Goal: Find specific page/section: Find specific page/section

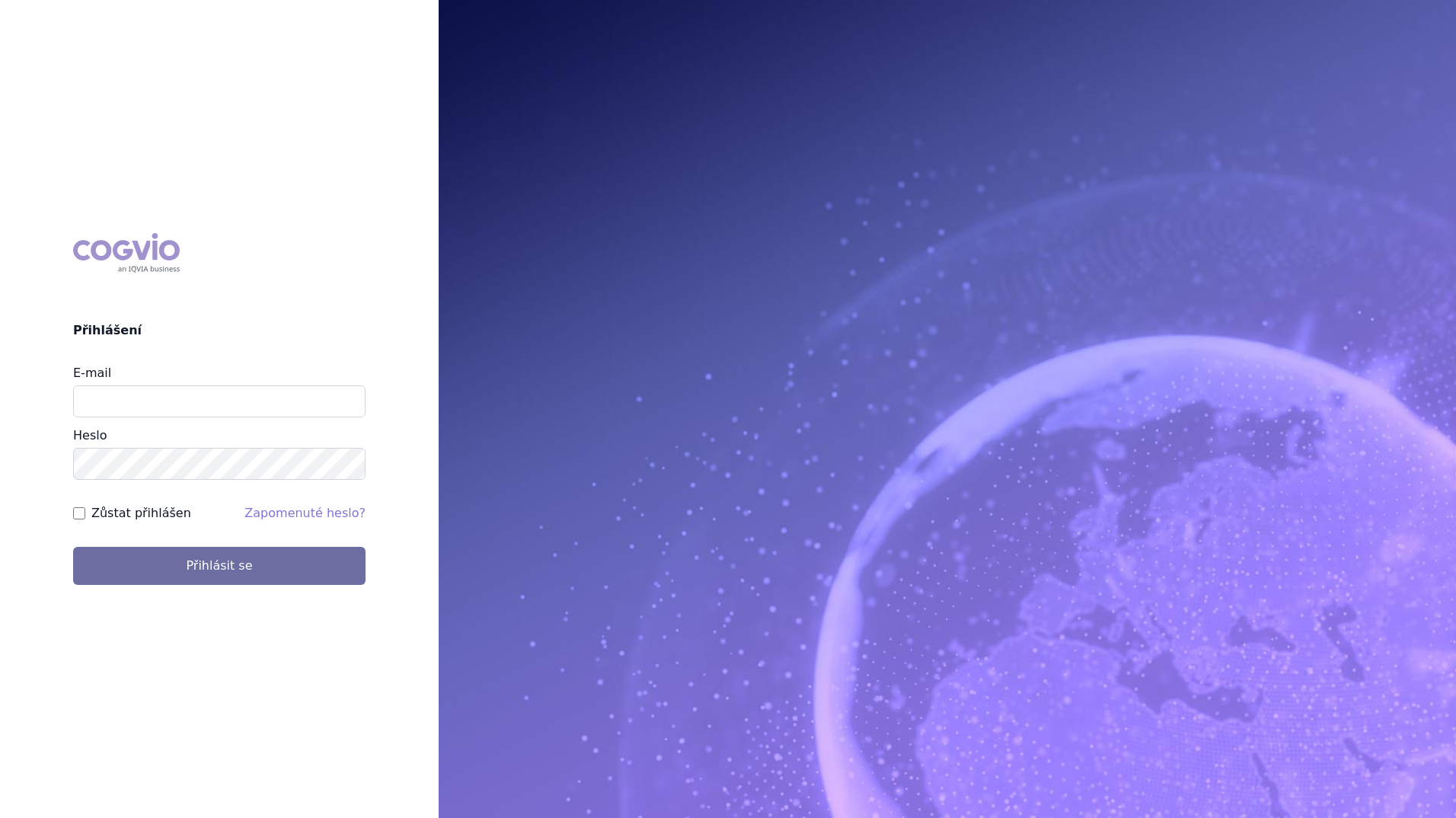
type input "leona.popelkova@msd.com"
click at [3, 453] on div "COGVIO Přihlášení E-mail leona.popelkova@msd.com Heslo Zůstat přihlášen Zapomen…" at bounding box center [220, 409] width 439 height 376
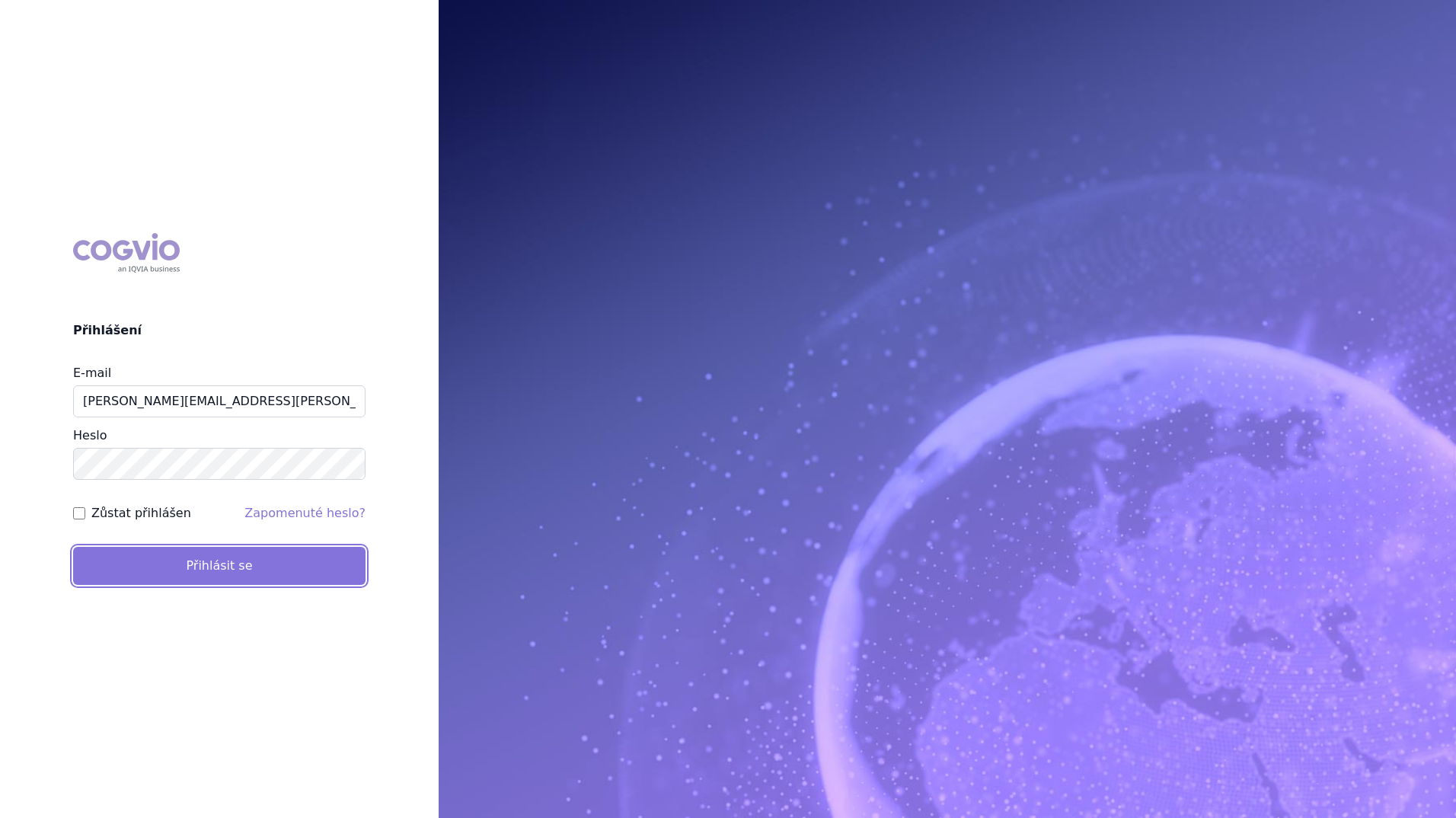
click at [208, 576] on button "Přihlásit se" at bounding box center [219, 566] width 292 height 38
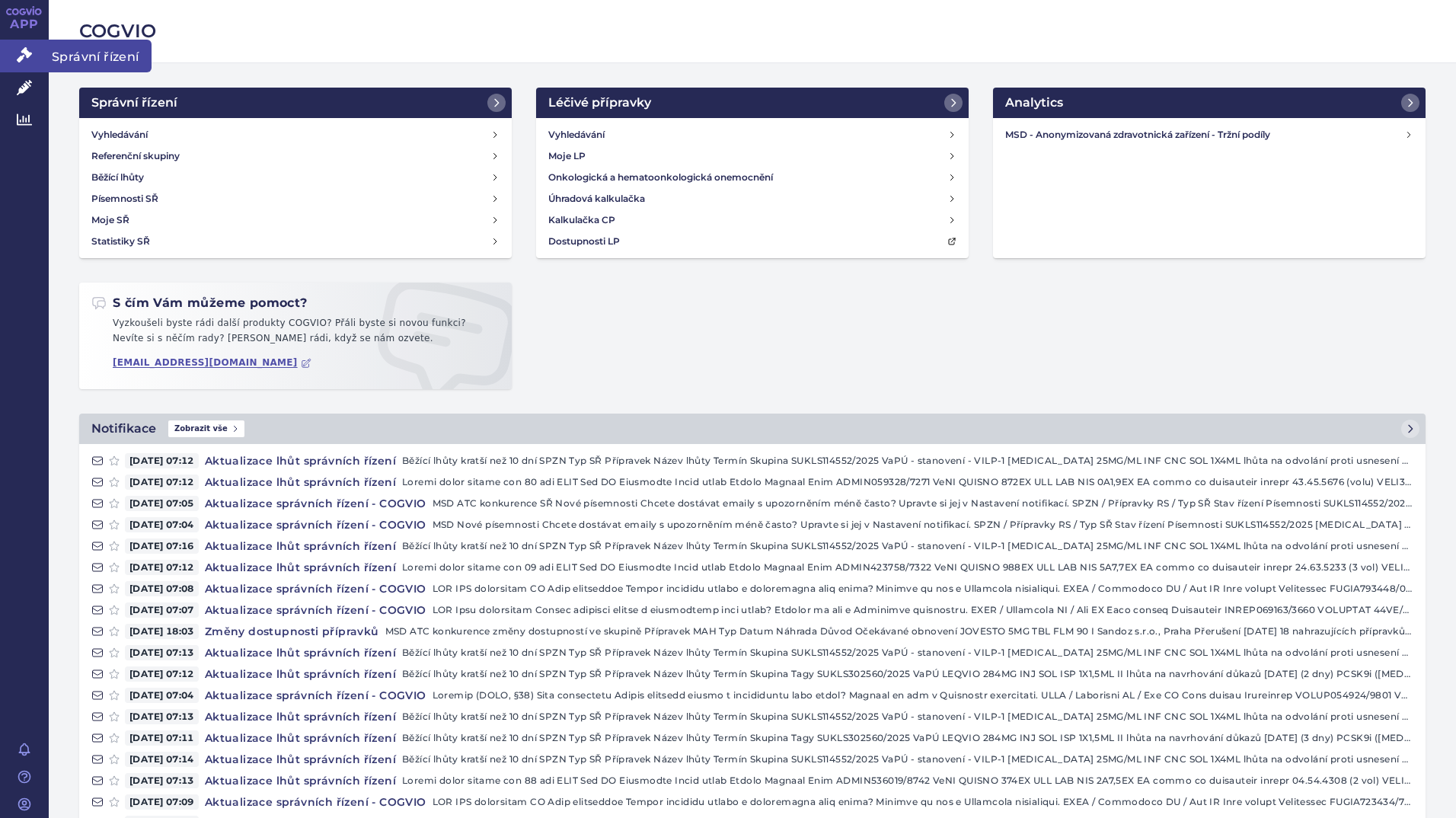
click at [15, 55] on link "Správní řízení" at bounding box center [25, 55] width 49 height 32
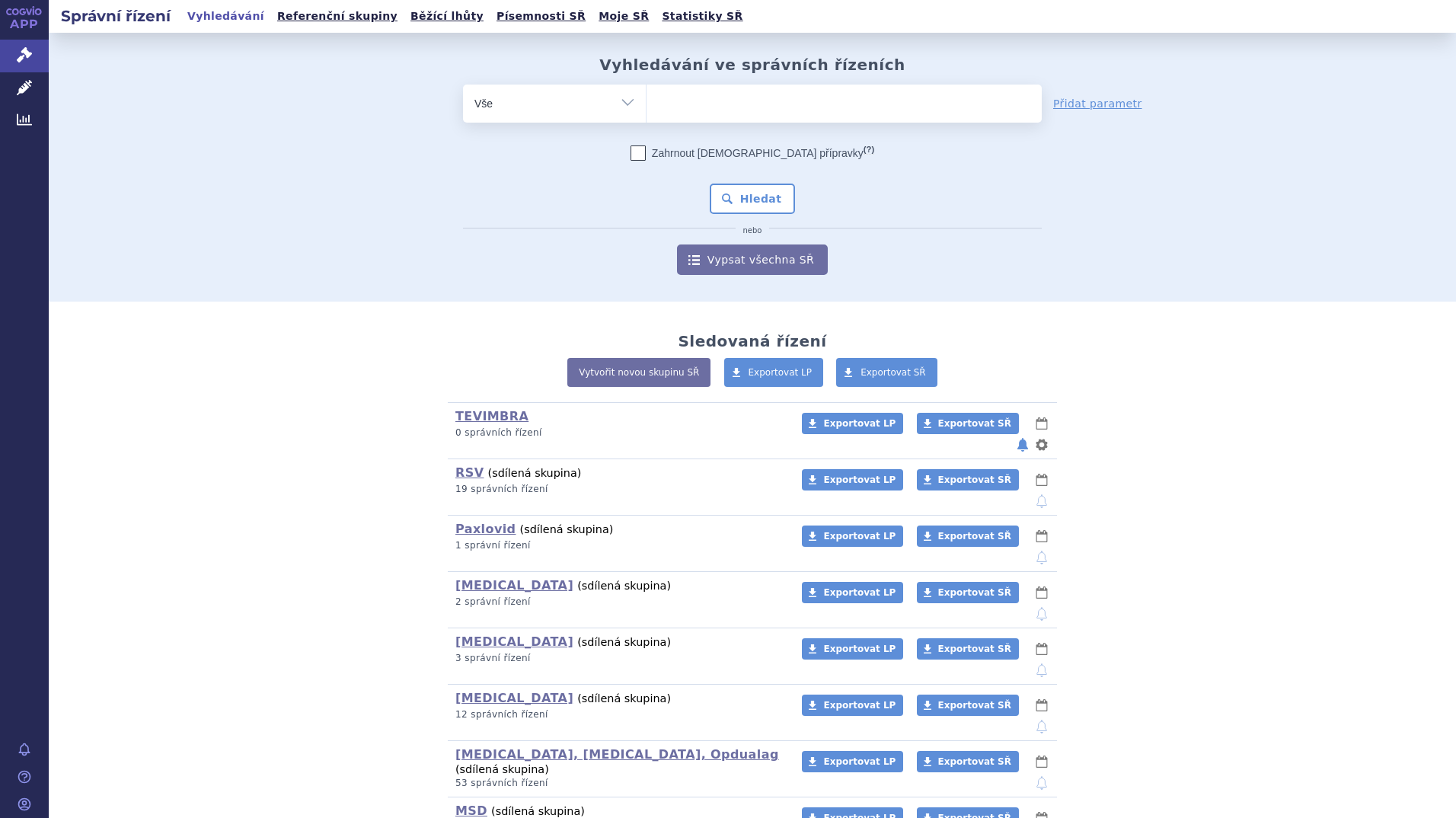
click at [732, 121] on span at bounding box center [844, 103] width 395 height 38
click at [646, 121] on select at bounding box center [645, 102] width 1 height 38
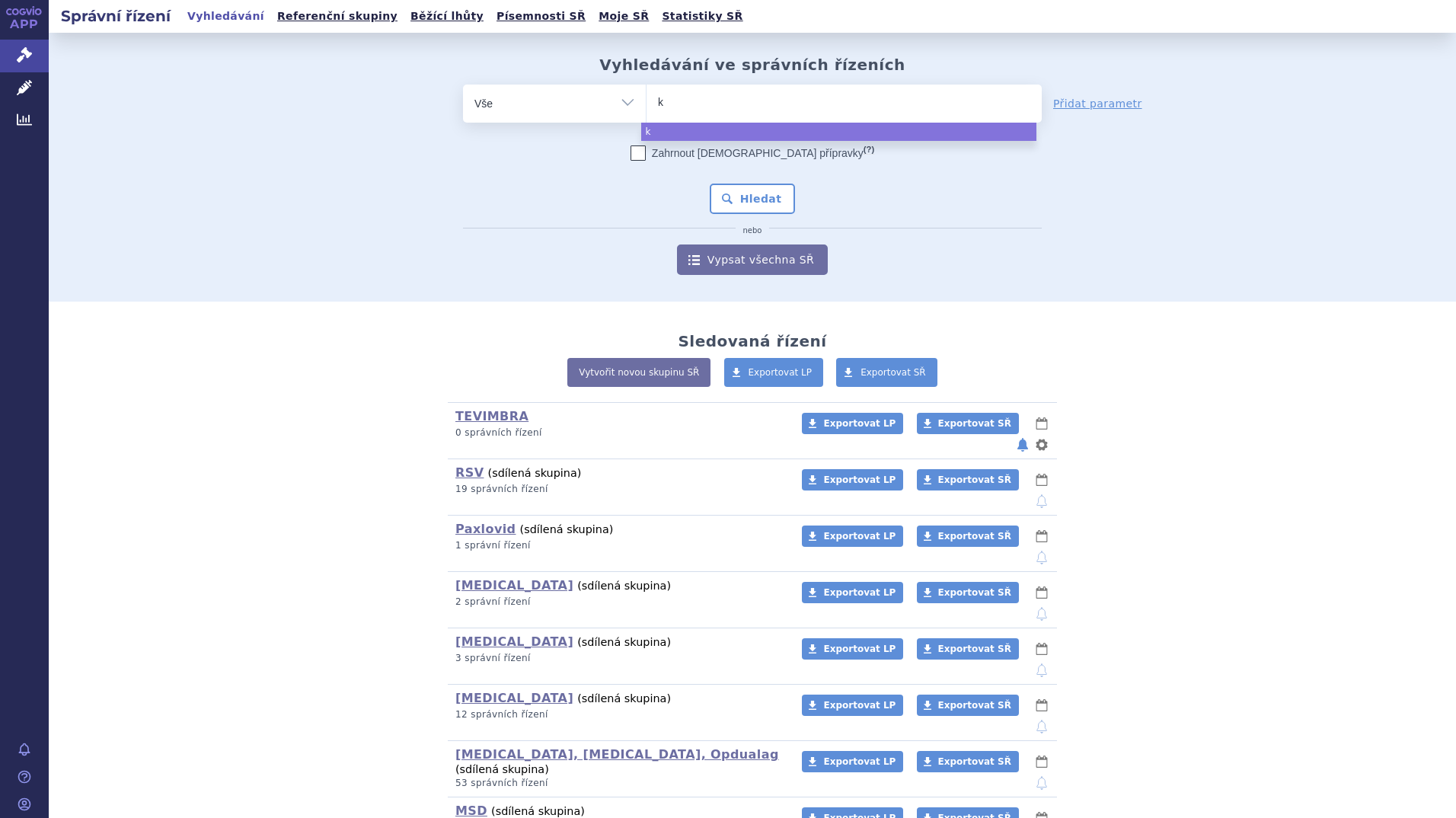
type input "ke"
type input "key"
type input "keyt"
type input "keytru"
type input "keytrud"
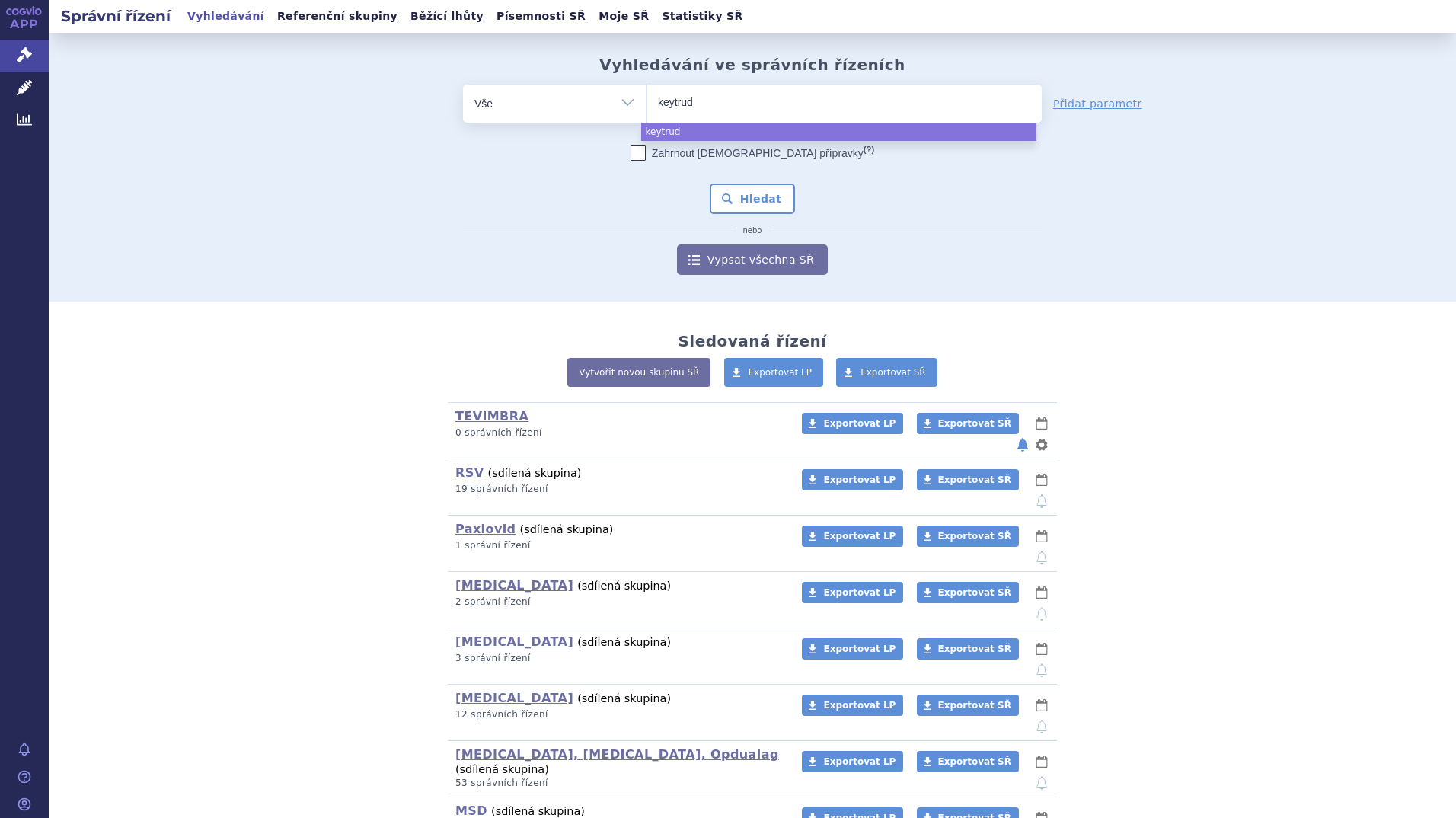
type input "keytruda"
select select "keytruda"
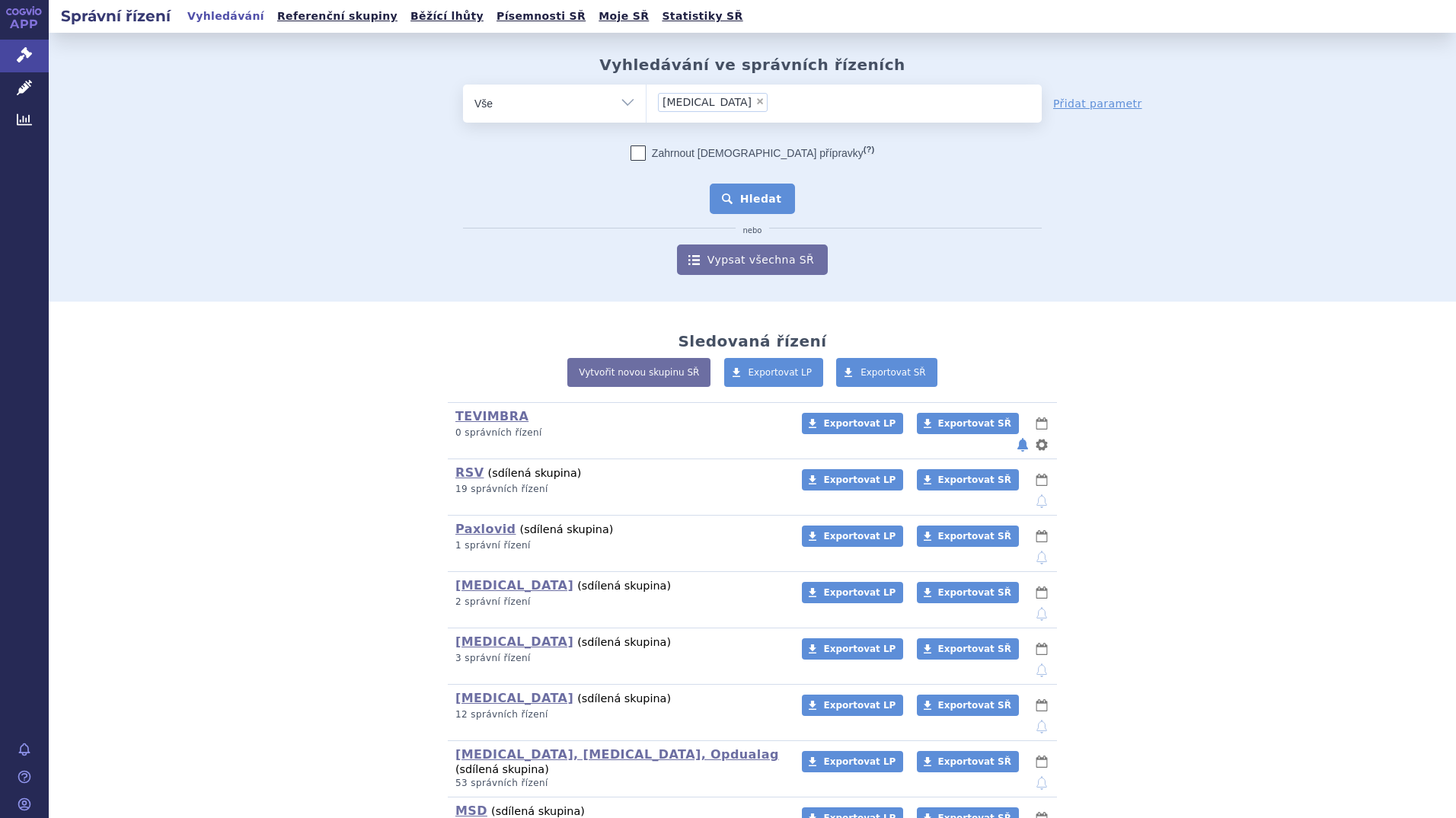
click at [726, 194] on button "Hledat" at bounding box center [753, 199] width 86 height 31
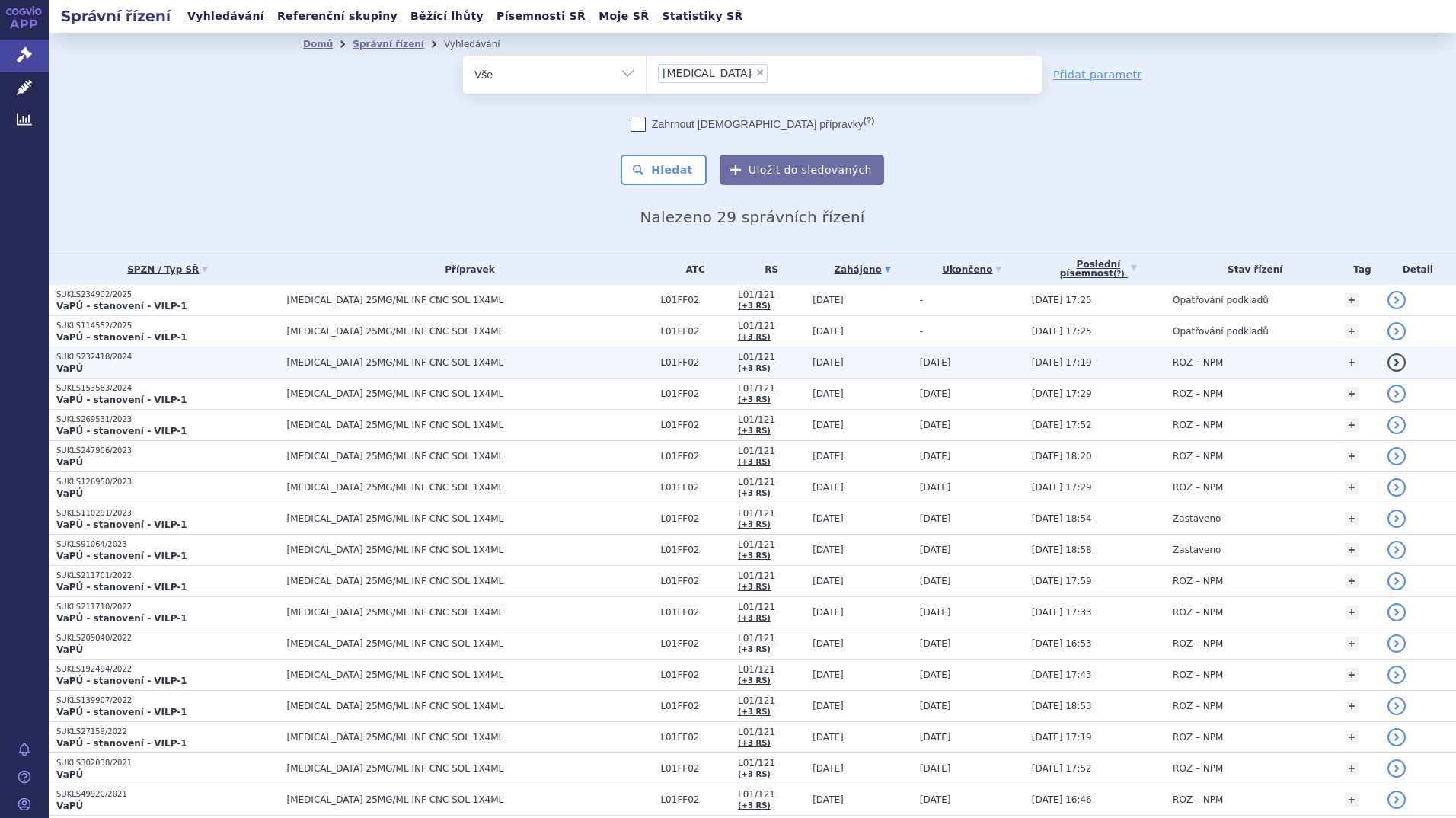
click at [85, 362] on p "SUKLS232418/2024" at bounding box center [168, 358] width 223 height 11
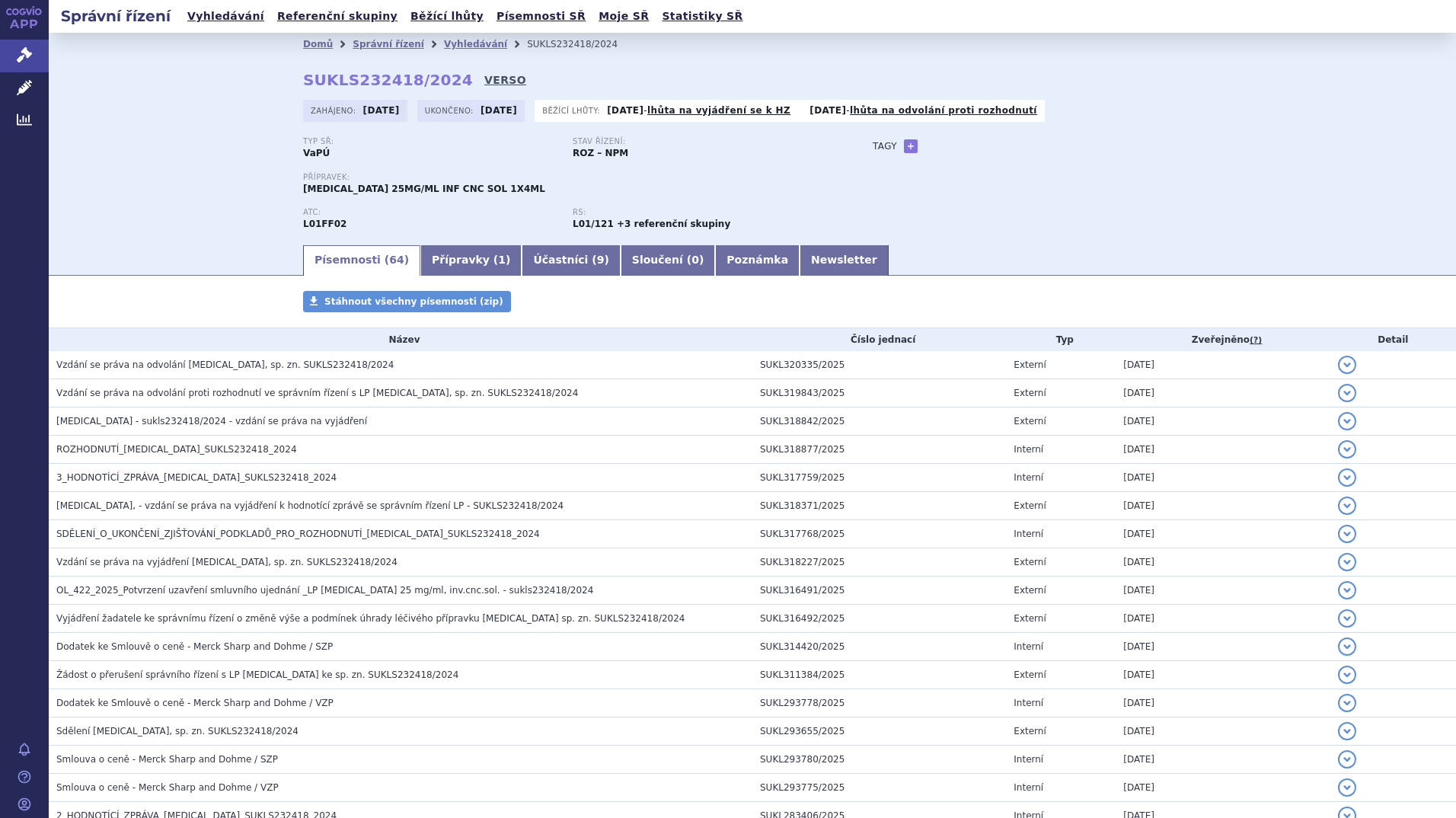
click at [485, 80] on link "VERSO" at bounding box center [506, 79] width 42 height 15
